Goal: Information Seeking & Learning: Learn about a topic

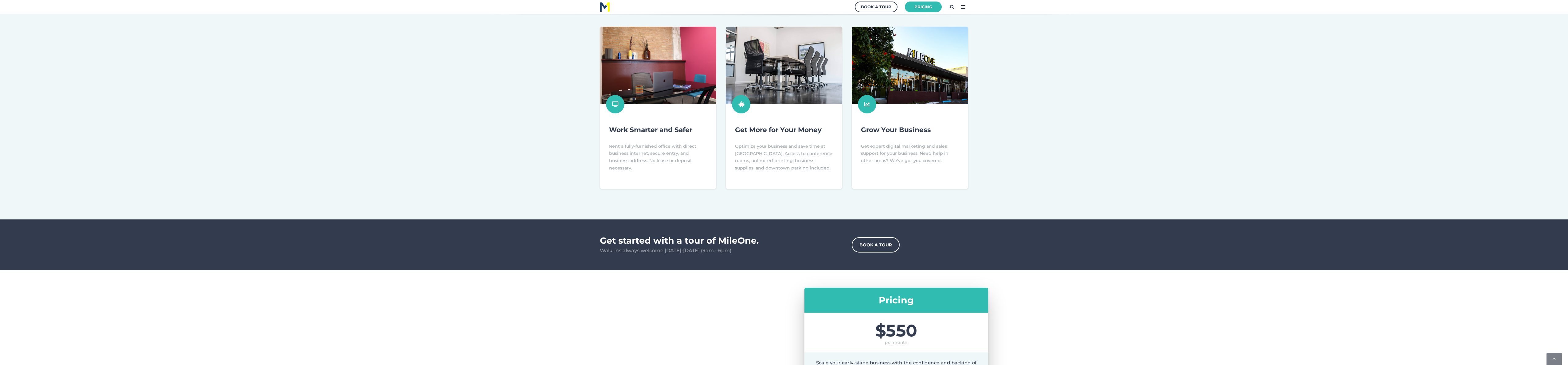
scroll to position [143, 1574]
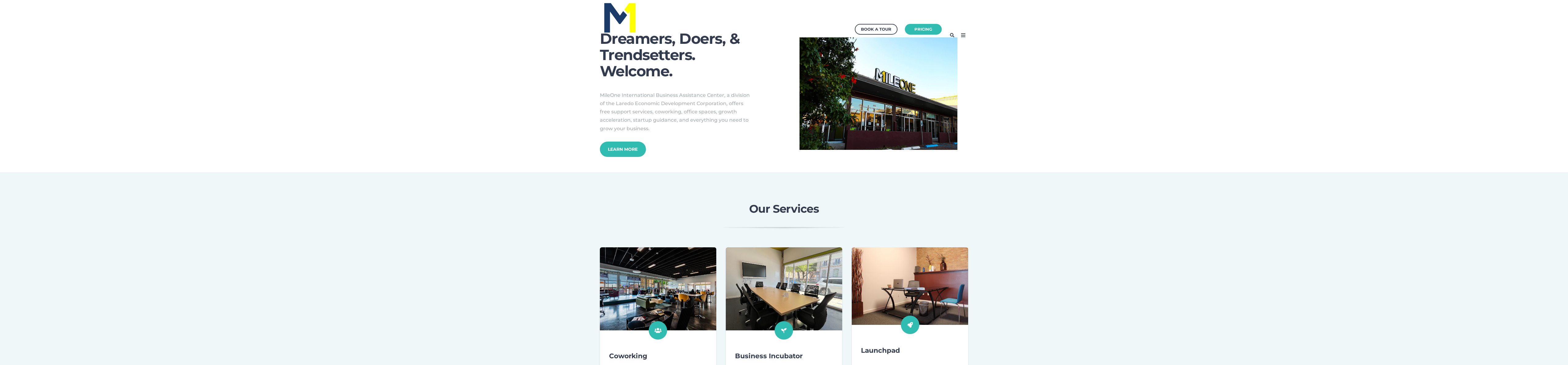
click at [966, 36] on icon at bounding box center [963, 35] width 10 height 10
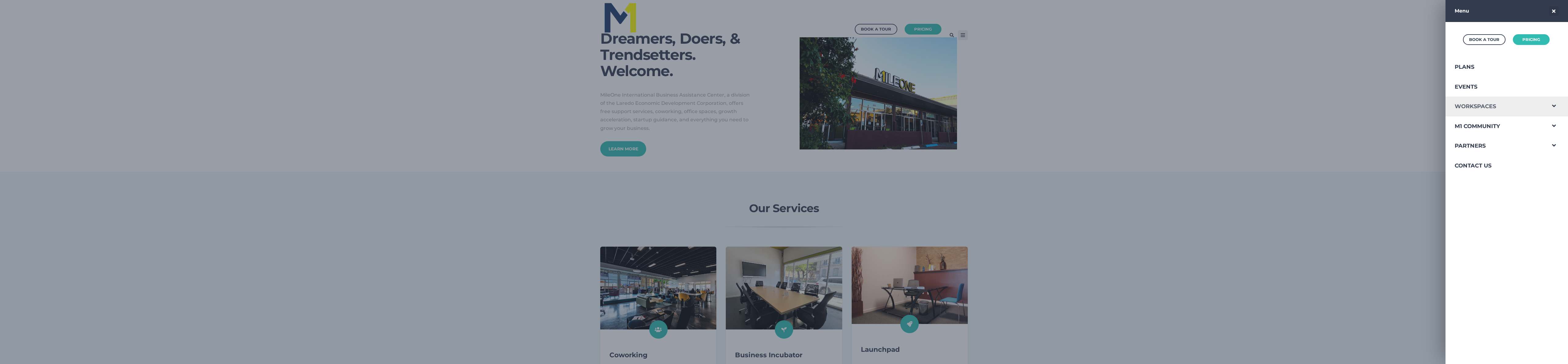
click at [1468, 105] on link "Workspaces" at bounding box center [1495, 107] width 100 height 20
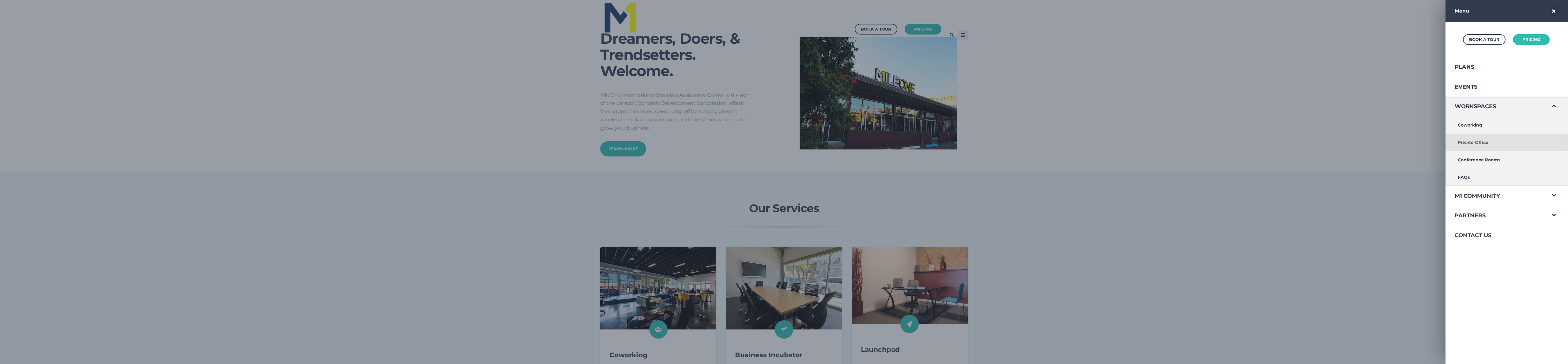
click at [1479, 142] on link "Private Office" at bounding box center [1495, 142] width 100 height 17
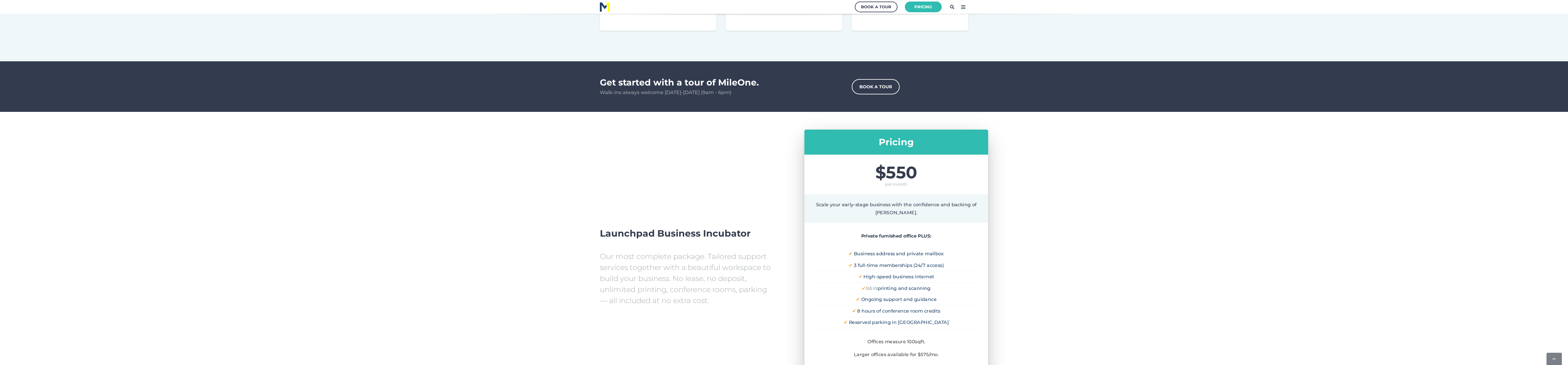
scroll to position [396, 0]
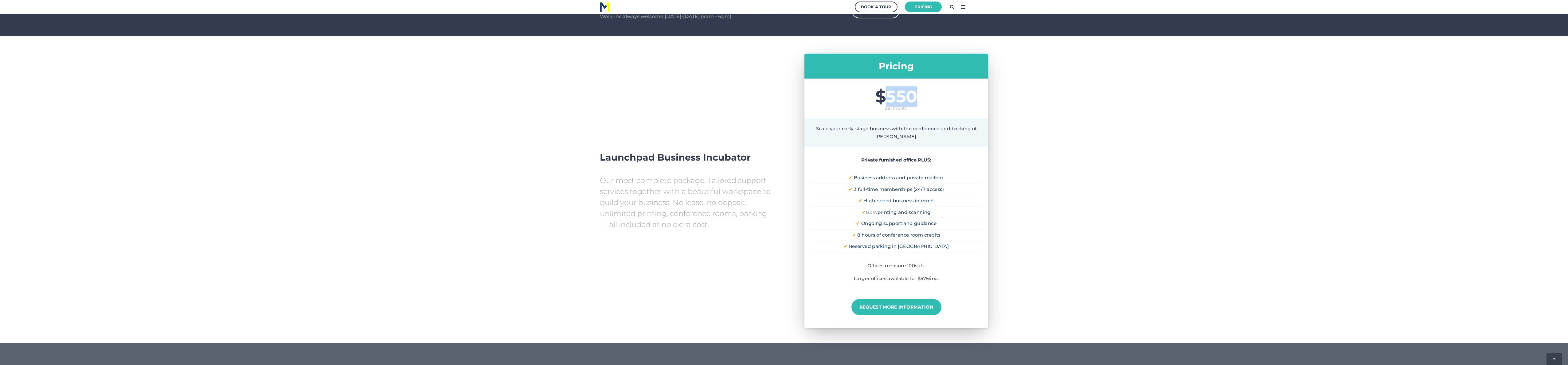
drag, startPoint x: 883, startPoint y: 95, endPoint x: 956, endPoint y: 99, distance: 73.1
click at [956, 99] on span "$550" at bounding box center [896, 97] width 171 height 17
drag, startPoint x: 845, startPoint y: 276, endPoint x: 943, endPoint y: 280, distance: 98.1
click at [943, 280] on p "Larger offices available for $575/mo." at bounding box center [896, 279] width 171 height 5
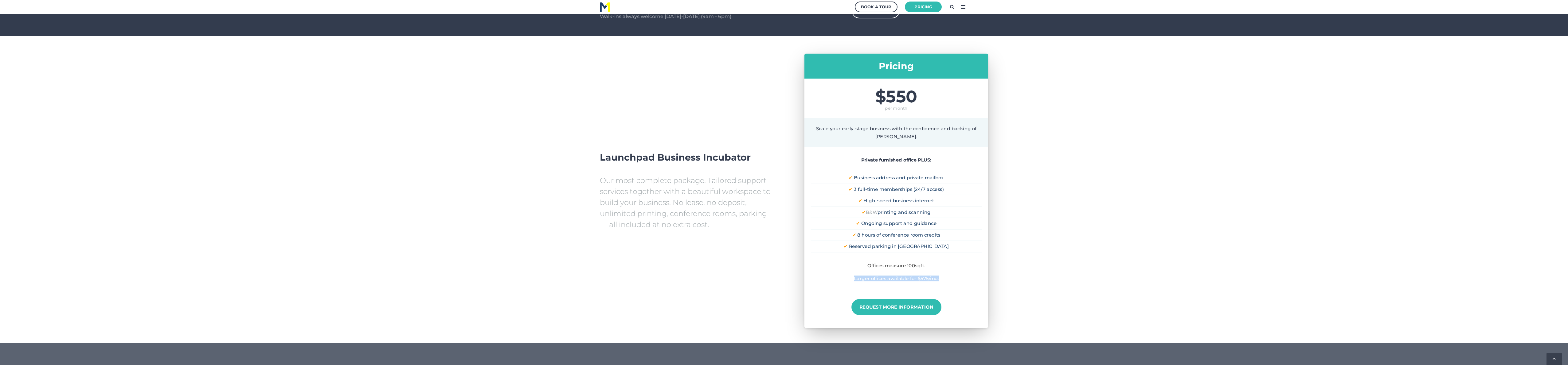
drag, startPoint x: 944, startPoint y: 279, endPoint x: 879, endPoint y: 271, distance: 65.5
click at [855, 279] on p "Larger offices available for $575/mo." at bounding box center [896, 279] width 171 height 5
click at [899, 263] on li at bounding box center [896, 257] width 171 height 12
drag, startPoint x: 900, startPoint y: 95, endPoint x: 878, endPoint y: 89, distance: 22.8
click at [899, 95] on span "$550" at bounding box center [896, 97] width 171 height 17
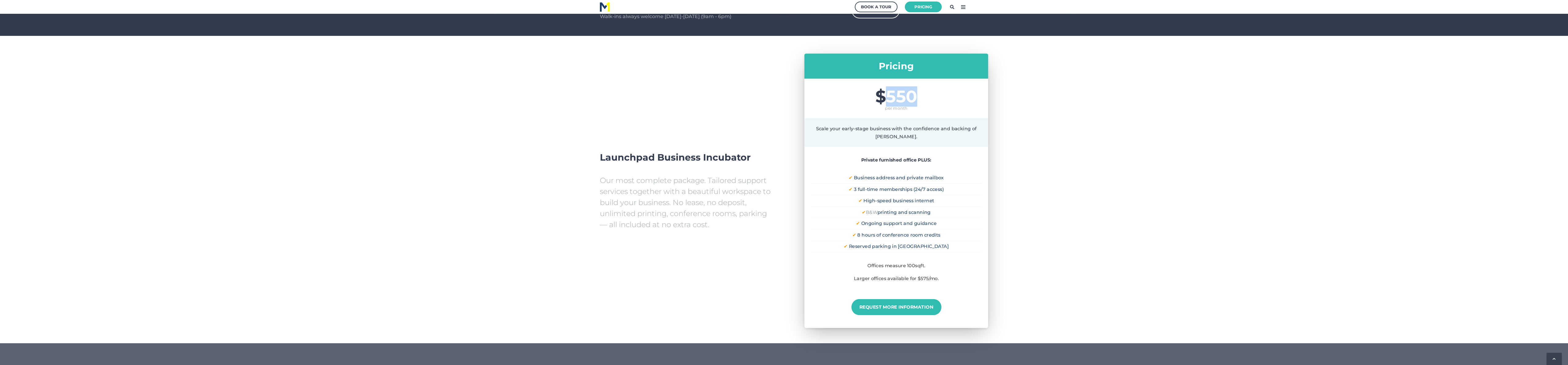
drag, startPoint x: 888, startPoint y: 93, endPoint x: 920, endPoint y: 99, distance: 32.6
click at [920, 99] on span "$550" at bounding box center [896, 97] width 171 height 17
